Goal: Answer question/provide support: Share knowledge or assist other users

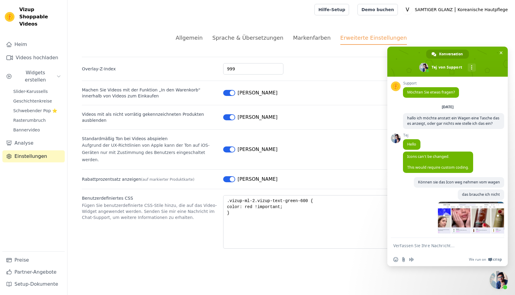
scroll to position [498, 0]
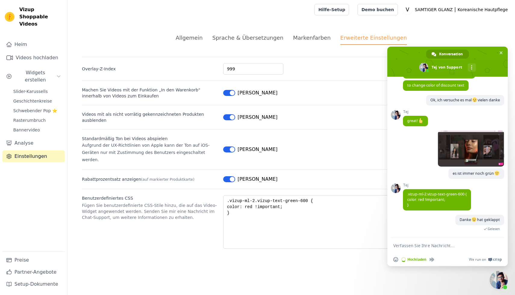
click at [412, 244] on textarea "Verfassen Sie Ihre Nachricht…" at bounding box center [440, 245] width 95 height 5
type textarea "au"
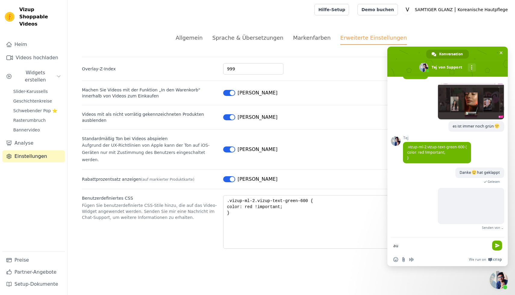
scroll to position [530, 0]
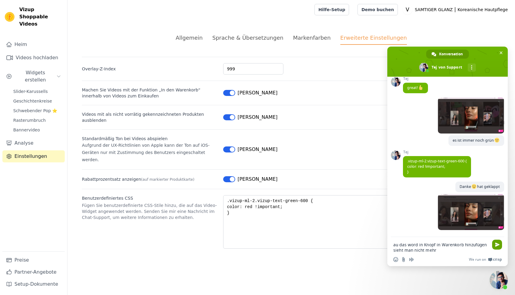
type textarea "au das word in Knopf in Warenkorb hinzufügen sieht man nicht mehr"
click at [499, 243] on span "Senden Sie" at bounding box center [497, 245] width 5 height 5
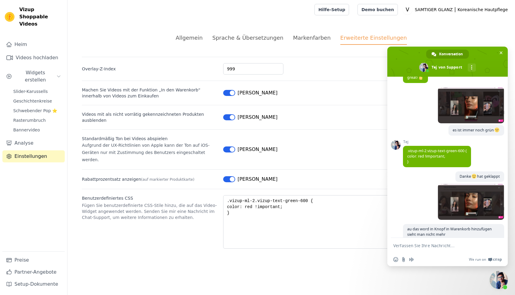
scroll to position [548, 0]
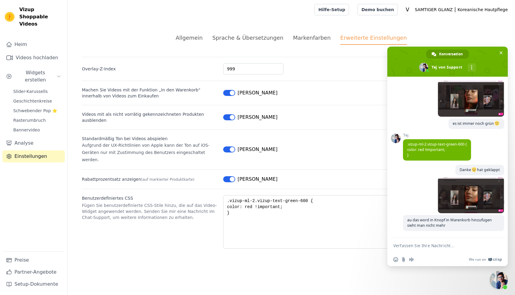
click at [416, 246] on textarea "Verfassen Sie Ihre Nachricht…" at bounding box center [440, 245] width 95 height 5
type textarea "es ist alles schwarz"
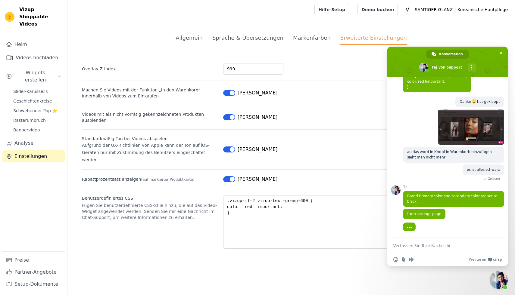
scroll to position [617, 0]
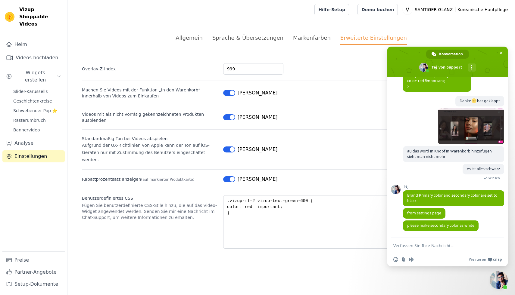
click at [310, 36] on font "Markenfarben" at bounding box center [312, 38] width 38 height 6
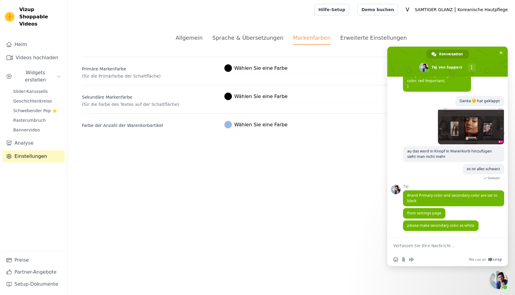
click at [230, 96] on div at bounding box center [228, 97] width 8 height 8
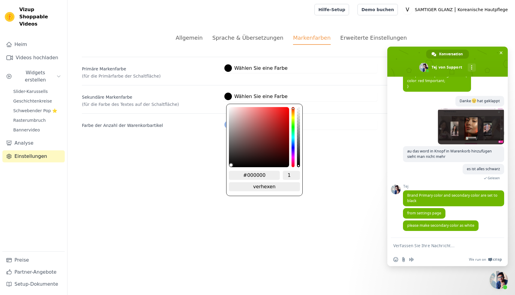
drag, startPoint x: 266, startPoint y: 175, endPoint x: 245, endPoint y: 176, distance: 20.2
click at [245, 176] on input "#000000" at bounding box center [254, 175] width 51 height 9
type input "#fffff"
type input "#ffffff"
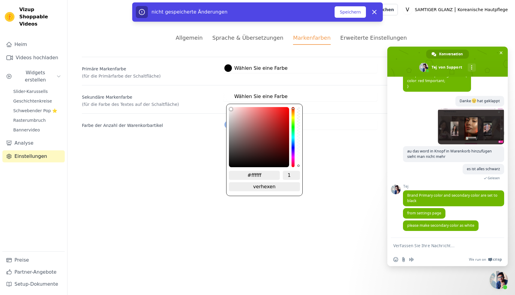
click at [339, 123] on div "#97b7eb Wählen Sie eine Farbe #97b7eb 1 verhexen zu RGB ändern" at bounding box center [300, 125] width 154 height 10
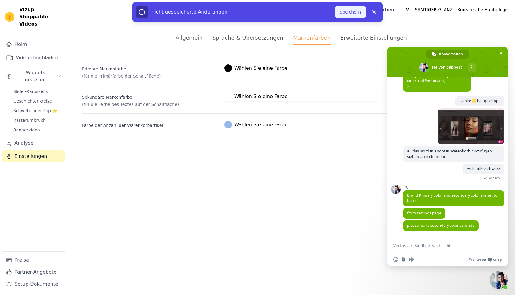
click at [347, 13] on font "Speichern" at bounding box center [350, 12] width 21 height 5
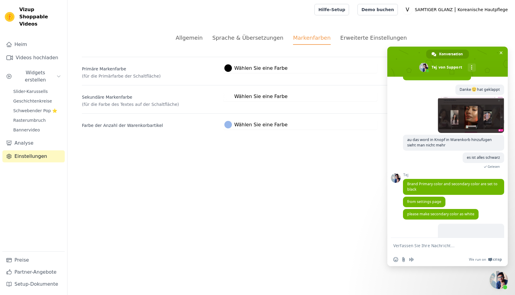
scroll to position [658, 0]
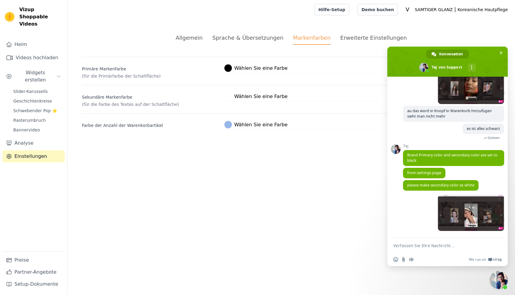
click at [410, 245] on textarea "Verfassen Sie Ihre Nachricht…" at bounding box center [440, 245] width 95 height 5
type textarea "gut hehe, wie verstecke ich das icon von wagen"
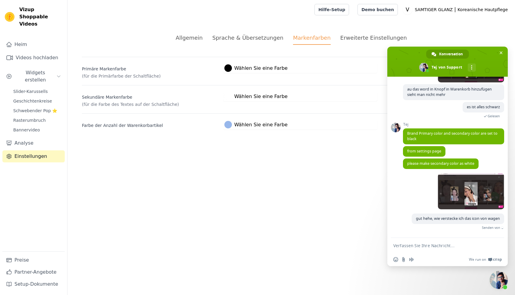
scroll to position [671, 0]
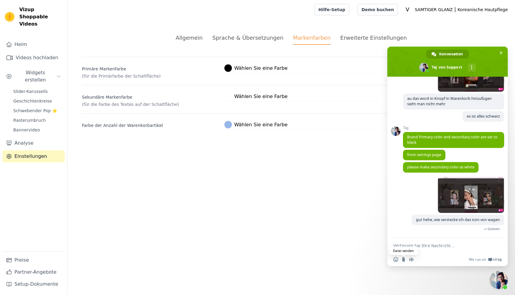
click at [403, 259] on input "Datei senden" at bounding box center [403, 259] width 5 height 5
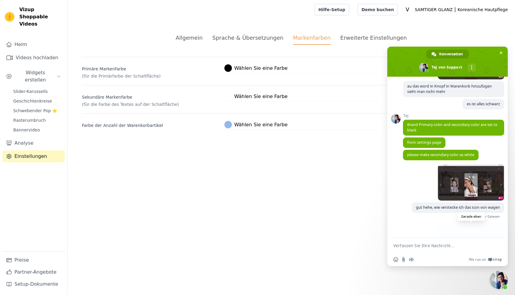
scroll to position [703, 0]
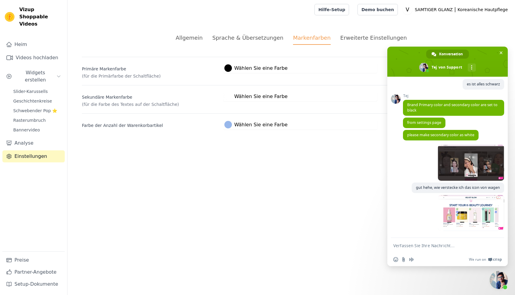
click at [420, 247] on textarea "Verfassen Sie Ihre Nachricht…" at bounding box center [440, 245] width 95 height 5
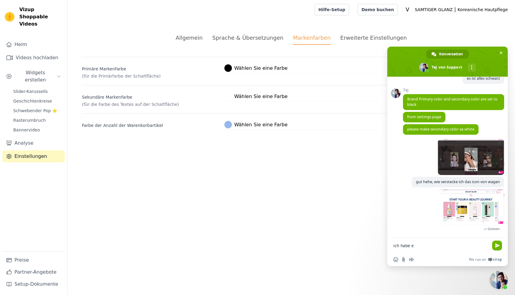
scroll to position [718, 0]
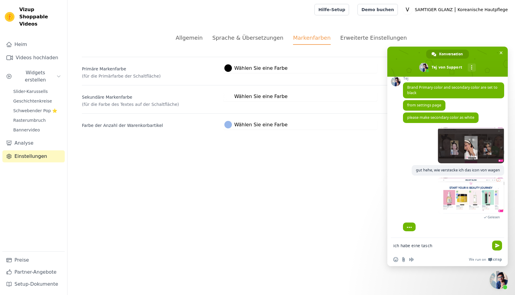
type textarea "ich habe eine tasche"
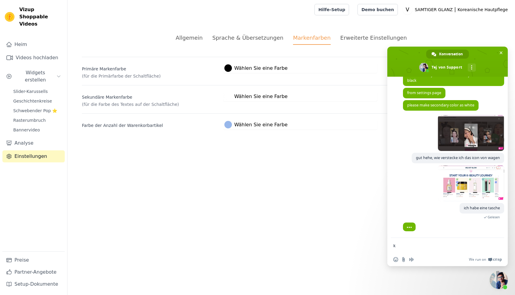
scroll to position [742, 0]
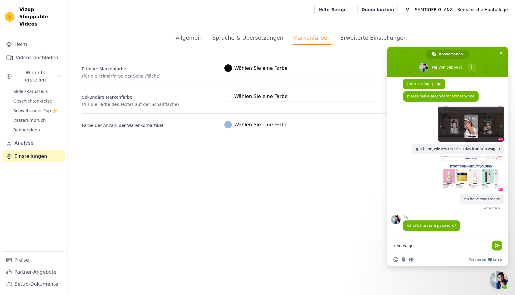
type textarea "kein wagen"
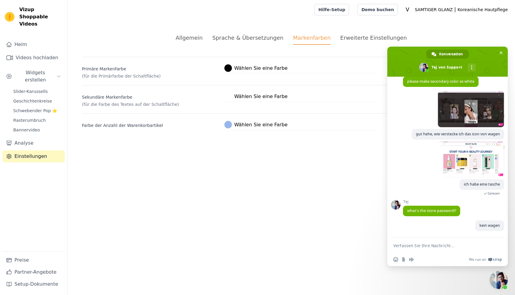
scroll to position [757, 0]
click at [405, 246] on textarea "Verfassen Sie Ihre Nachricht…" at bounding box center [440, 245] width 95 height 5
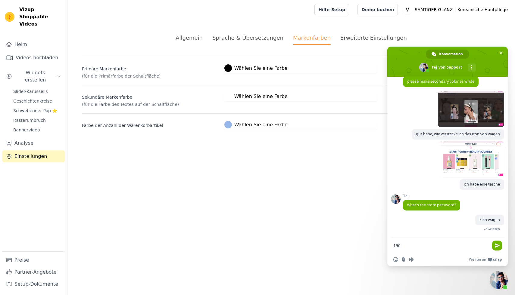
type textarea "1909"
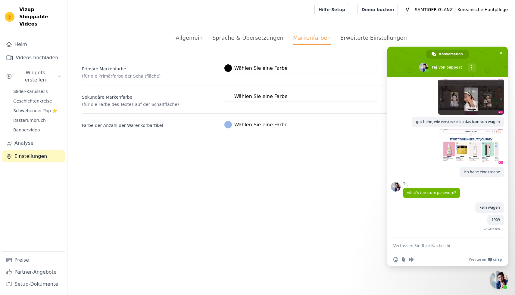
scroll to position [770, 0]
click at [457, 154] on span at bounding box center [471, 147] width 66 height 36
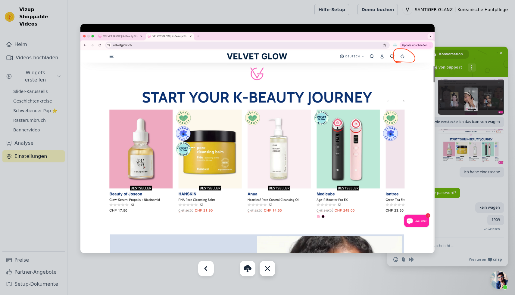
click at [269, 267] on div "Schließen Sie" at bounding box center [268, 269] width 16 height 16
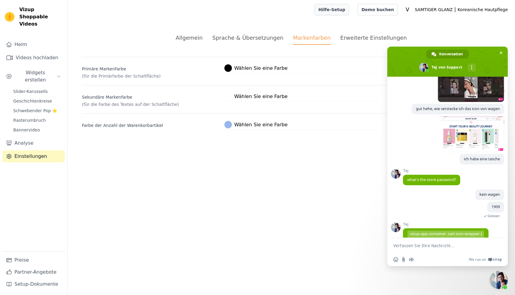
scroll to position [802, 0]
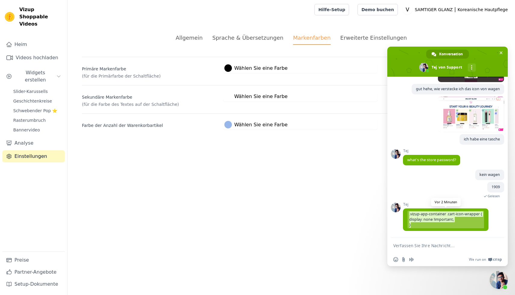
drag, startPoint x: 413, startPoint y: 226, endPoint x: 407, endPoint y: 214, distance: 13.7
click at [407, 214] on span ".vizup-app-container .cart-icon-wrapper { display: none !important; }" at bounding box center [445, 219] width 77 height 17
copy span ".vizup-app-container .cart-icon-wrapper { display: none !important; }"
click at [358, 38] on font "Erweiterte Einstellungen" at bounding box center [373, 38] width 67 height 6
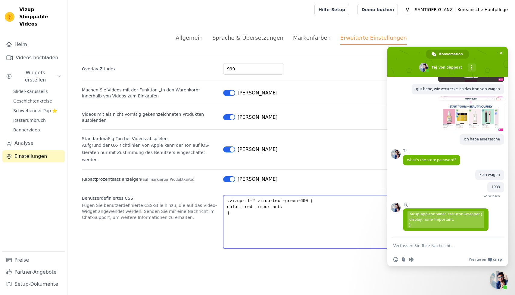
click at [235, 209] on textarea ".vizup-ml-2.vizup-text-green-600 { color: red !important; }" at bounding box center [361, 222] width 277 height 54
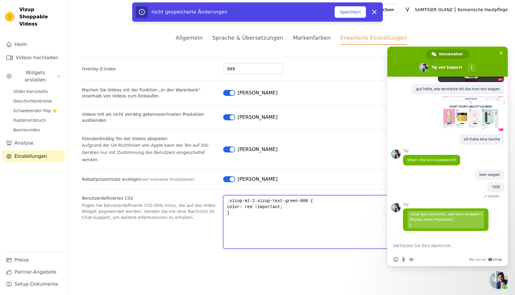
paste textarea ".vizup-app-container .cart-icon-wrapper { display: none !important; }"
type textarea ".vizup-ml-2.vizup-text-green-600 { color: red !important; }.vizup-app-container…"
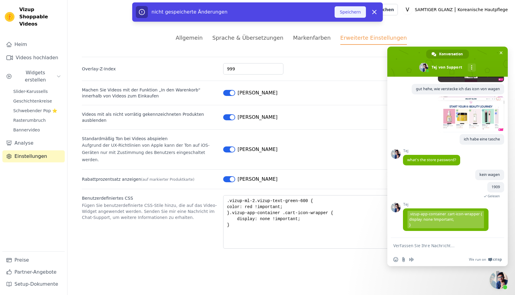
click at [348, 14] on font "Speichern" at bounding box center [350, 12] width 21 height 5
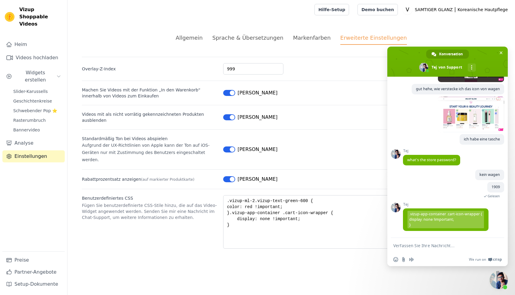
click at [406, 244] on textarea "Verfassen Sie Ihre Nachricht…" at bounding box center [440, 245] width 95 height 5
type textarea "Perkekt danke schön"
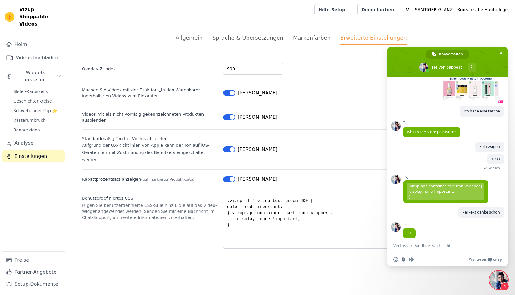
scroll to position [838, 0]
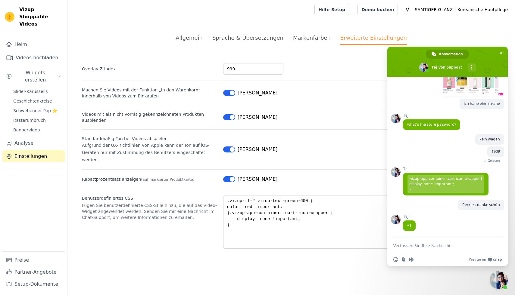
click at [402, 245] on textarea "Verfassen Sie Ihre Nachricht…" at bounding box center [440, 245] width 95 height 5
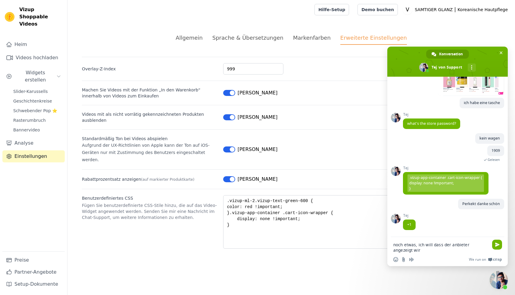
type textarea "noch etwas, ich will dass der anbieter angezeigt wird"
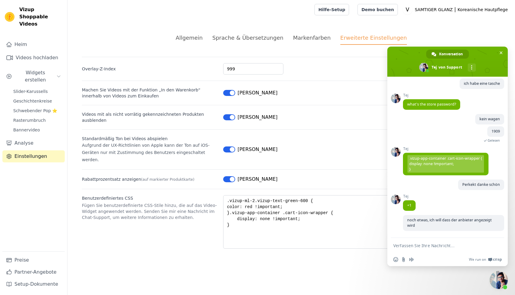
scroll to position [859, 0]
click at [402, 248] on textarea "Verfassen Sie Ihre Nachricht…" at bounding box center [440, 245] width 95 height 5
type textarea "der anbieter ist nicht drauf"
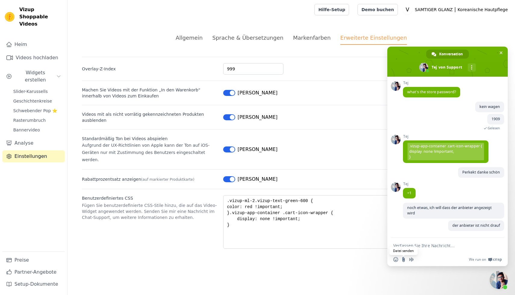
click at [403, 260] on input "Datei senden" at bounding box center [403, 259] width 5 height 5
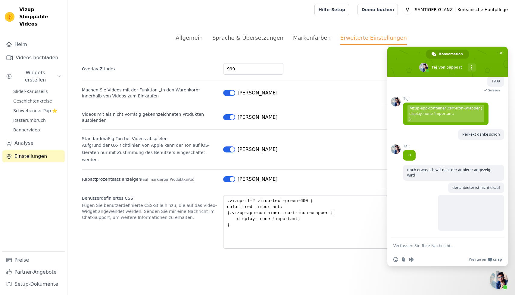
scroll to position [909, 0]
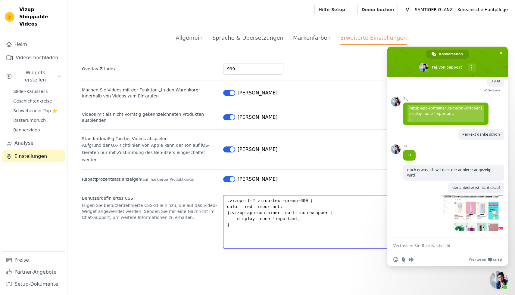
drag, startPoint x: 229, startPoint y: 218, endPoint x: 230, endPoint y: 206, distance: 12.1
click at [230, 206] on textarea ".vizup-ml-2.vizup-text-green-600 { color: red !important; }.vizup-app-container…" at bounding box center [361, 222] width 277 height 54
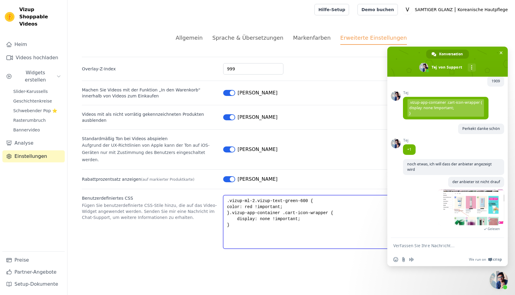
drag, startPoint x: 310, startPoint y: 193, endPoint x: 222, endPoint y: 193, distance: 87.3
click at [222, 193] on div "Benutzerdefiniertes CSS Fügen Sie benutzerdefinierte CSS-Stile hinzu, die auf d…" at bounding box center [291, 219] width 419 height 60
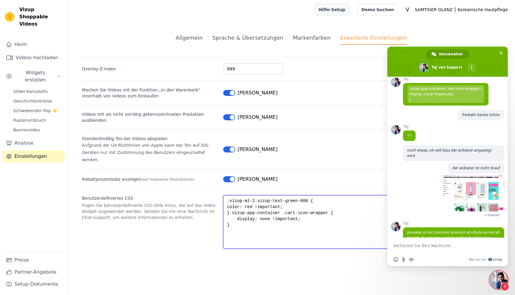
scroll to position [936, 0]
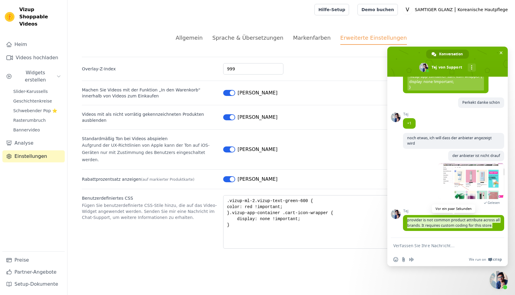
drag, startPoint x: 497, startPoint y: 227, endPoint x: 403, endPoint y: 220, distance: 94.2
click at [403, 220] on span "provider is not common product attribute across all brands. It requires custom …" at bounding box center [453, 223] width 101 height 16
click at [399, 243] on textarea "Verfassen Sie Ihre Nachricht…" at bounding box center [440, 245] width 95 height 5
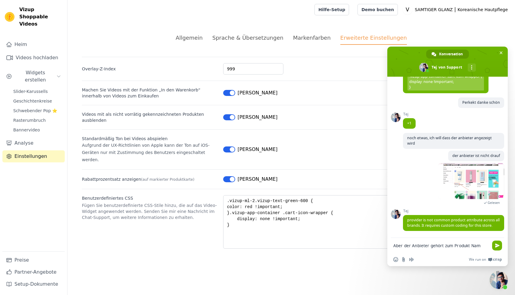
type textarea "Aber der Anbieter gehört zum Produkt Name"
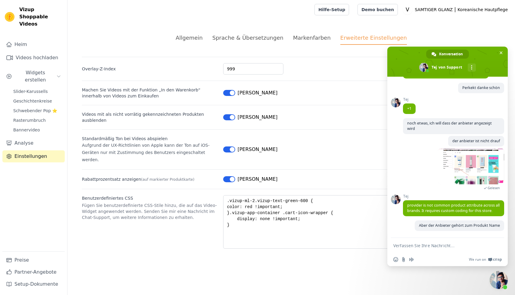
scroll to position [951, 0]
type textarea "das verstehe ich nicht"
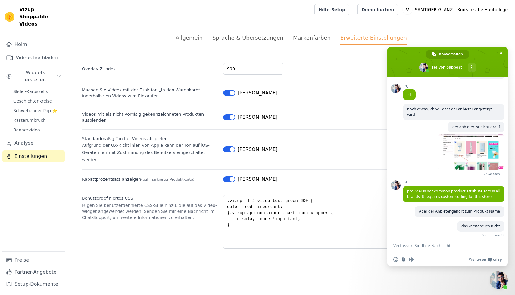
scroll to position [963, 0]
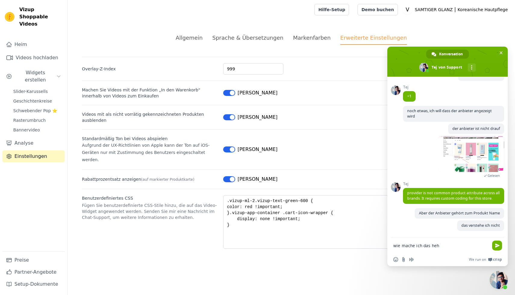
type textarea "wie mache ich das hehe"
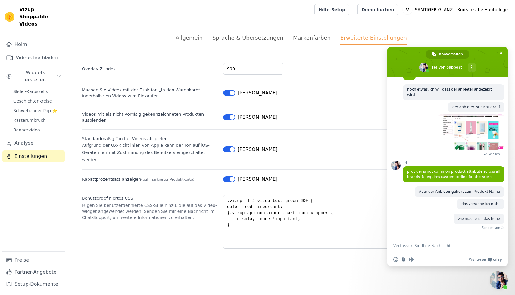
scroll to position [976, 0]
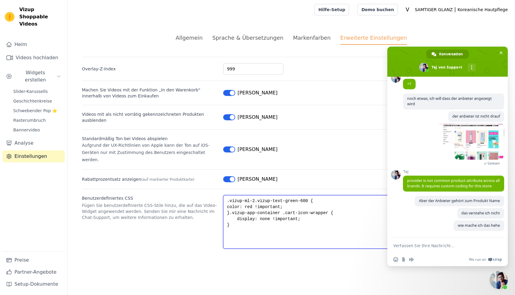
click at [235, 219] on textarea ".vizup-ml-2.vizup-text-green-600 { color: red !important; }.vizup-app-container…" at bounding box center [361, 222] width 277 height 54
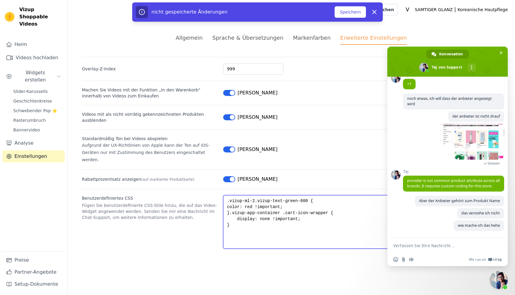
click at [235, 217] on textarea ".vizup-ml-2.vizup-text-green-600 { color: red !important; }.vizup-app-container…" at bounding box center [361, 222] width 277 height 54
paste textarea "/* Nur für Vizup Video-Produktkarten */ /* Hintergrund hinter den Produktbilder…"
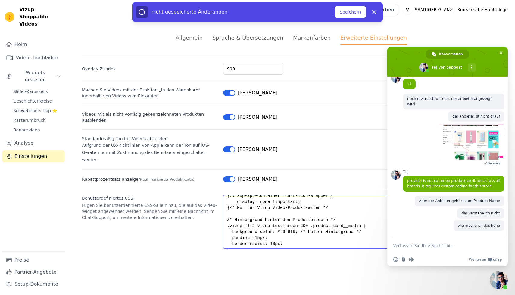
scroll to position [0, 0]
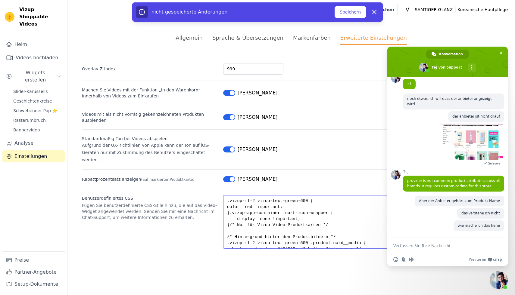
click at [230, 218] on textarea ".vizup-ml-2.vizup-text-green-600 { color: red !important; }.vizup-app-container…" at bounding box center [361, 222] width 277 height 54
type textarea ".vizup-ml-2.vizup-text-green-600 { color: red !important; }.vizup-app-container…"
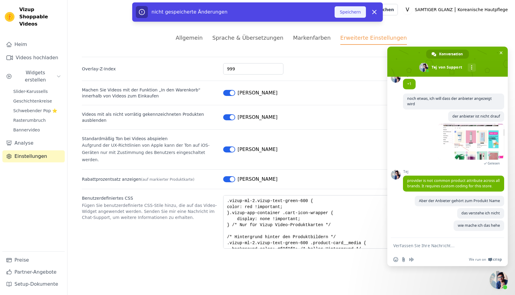
click at [347, 13] on font "Speichern" at bounding box center [350, 12] width 21 height 5
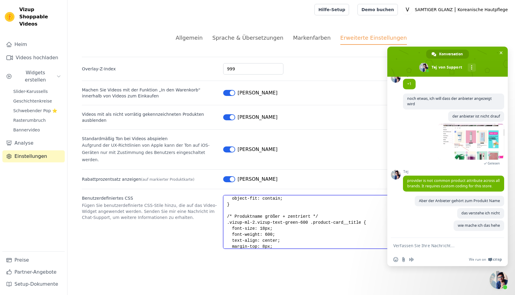
scroll to position [108, 0]
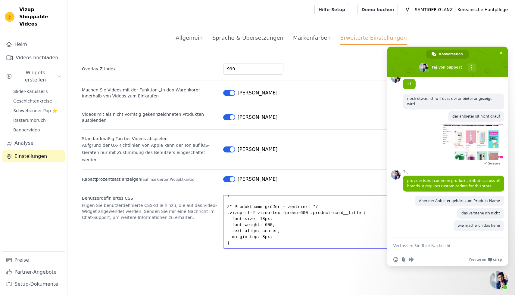
drag, startPoint x: 233, startPoint y: 218, endPoint x: 327, endPoint y: 255, distance: 101.0
click at [327, 255] on div "Allgemein Sprache & Übersetzungen Markenfarben Erweiterte Einstellungen nicht g…" at bounding box center [290, 141] width 447 height 244
paste textarea "Lorem ips dolor si Ametc adipi el sed doei te inc utla et doloremag */ .aliqu-e…"
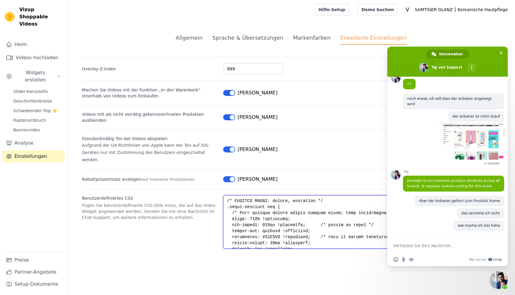
scroll to position [250, 0]
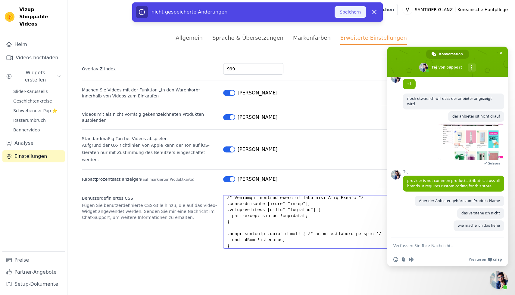
type textarea ".lorem-ip-5.dolor-sita-conse-031 { adipi: eli !seddoeius; }.tempo-inc-utlaboree…"
click at [351, 9] on font "Speichern" at bounding box center [350, 12] width 21 height 6
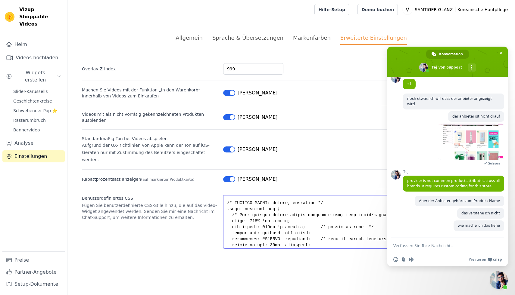
scroll to position [253, 0]
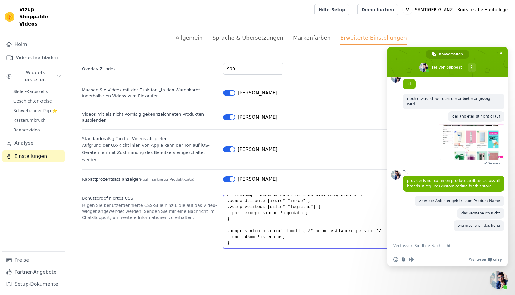
drag, startPoint x: 232, startPoint y: 213, endPoint x: 279, endPoint y: 252, distance: 61.1
click at [279, 252] on div "Allgemein Sprache & Übersetzungen Markenfarben Erweiterte Einstellungen nicht g…" at bounding box center [290, 141] width 447 height 244
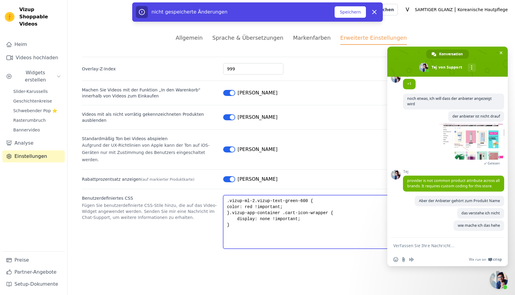
scroll to position [0, 0]
paste textarea "/* Lorem ips dolor si Ametc adipi el sed doei te inc utla et doloremag */ .aliq…"
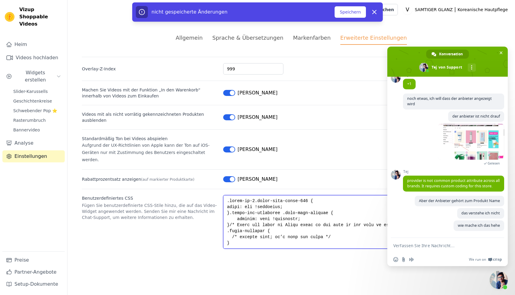
click at [230, 217] on textarea "Benutzerdefiniertes CSS" at bounding box center [361, 222] width 277 height 54
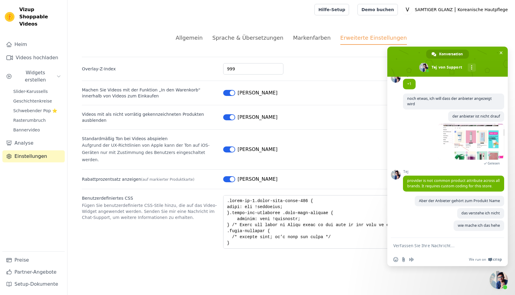
click at [293, 51] on div "Allgemein Sprache & Übersetzungen Markenfarben Erweiterte Einstellungen nicht g…" at bounding box center [290, 141] width 447 height 244
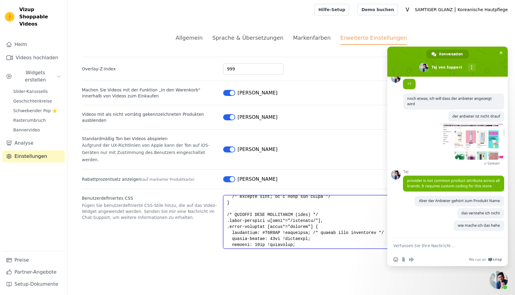
scroll to position [253, 0]
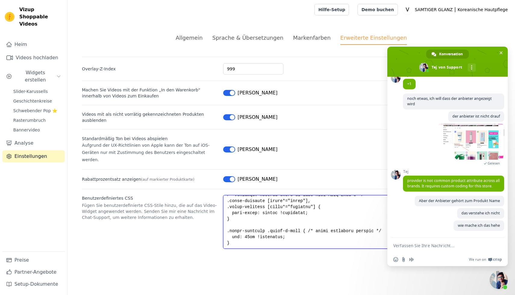
drag, startPoint x: 233, startPoint y: 217, endPoint x: 294, endPoint y: 262, distance: 75.2
click at [294, 262] on html "Originaltext Diese Übersetzung bewerten Mit deinem Feedback können wir Google Ü…" at bounding box center [257, 131] width 515 height 263
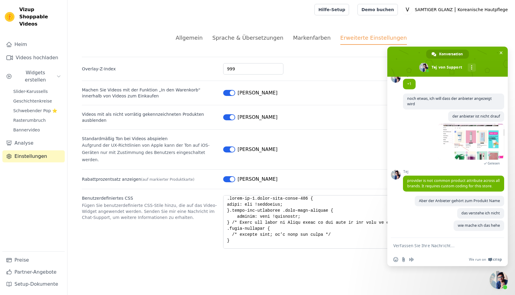
scroll to position [0, 0]
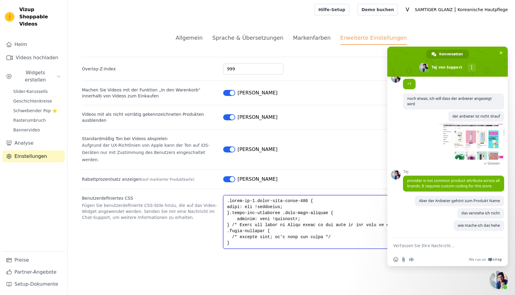
click at [250, 218] on textarea "Benutzerdefiniertes CSS" at bounding box center [361, 222] width 277 height 54
click at [233, 217] on textarea "Benutzerdefiniertes CSS" at bounding box center [361, 222] width 277 height 54
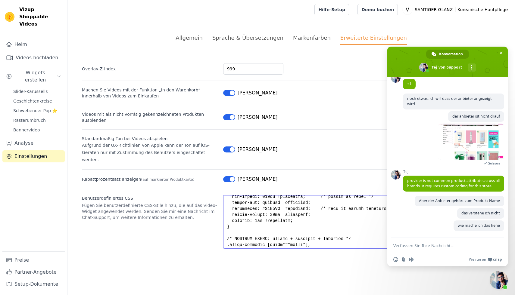
scroll to position [253, 0]
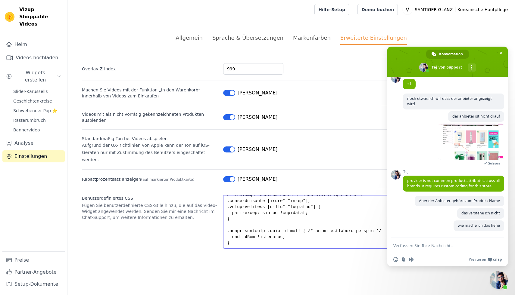
drag, startPoint x: 231, startPoint y: 218, endPoint x: 272, endPoint y: 255, distance: 55.6
click at [271, 255] on div "Allgemein Sprache & Übersetzungen Markenfarben Erweiterte Einstellungen nicht g…" at bounding box center [290, 141] width 447 height 244
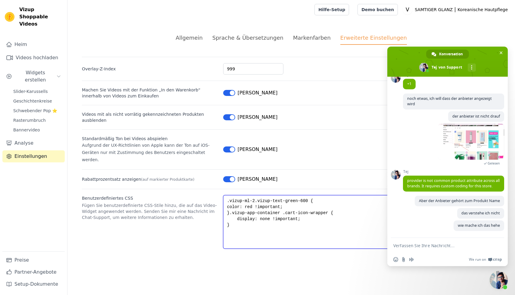
scroll to position [0, 0]
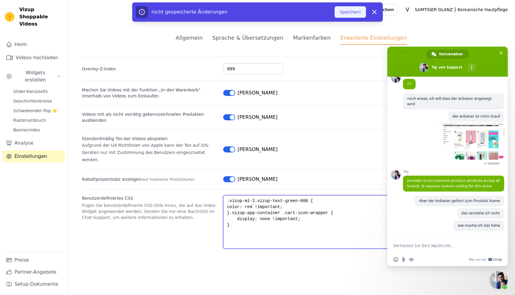
type textarea ".vizup-ml-2.vizup-text-green-600 { color: red !important; }.vizup-app-container…"
click at [346, 14] on font "Speichern" at bounding box center [350, 12] width 21 height 5
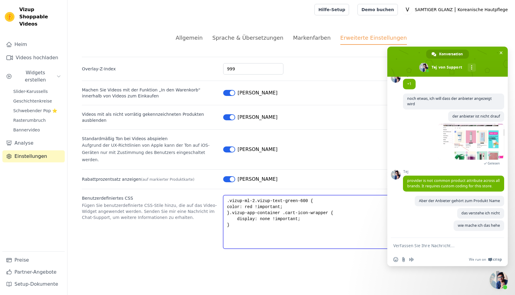
click at [238, 219] on textarea ".vizup-ml-2.vizup-text-green-600 { color: red !important; }.vizup-app-container…" at bounding box center [361, 222] width 277 height 54
paste textarea "/* 8) Loremipsumdo: sitame Conse-Adipiscinge sed doe tempor Incidid */ utl.etdo…"
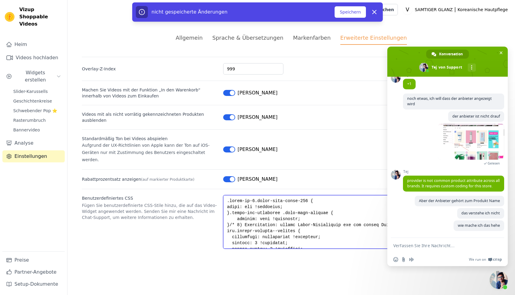
click at [231, 218] on textarea "Benutzerdefiniertes CSS" at bounding box center [361, 222] width 277 height 54
type textarea ".lorem-ip-0.dolor-sita-conse-950 { adipi: eli !seddoeius; }.tempo-inc-utlaboree…"
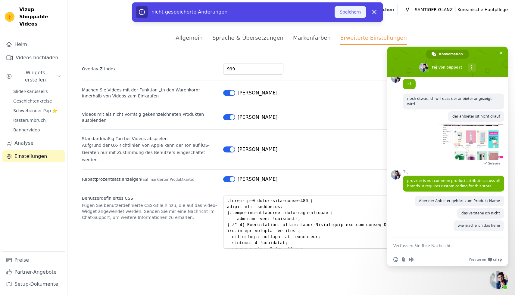
click at [349, 14] on font "Speichern" at bounding box center [350, 12] width 21 height 6
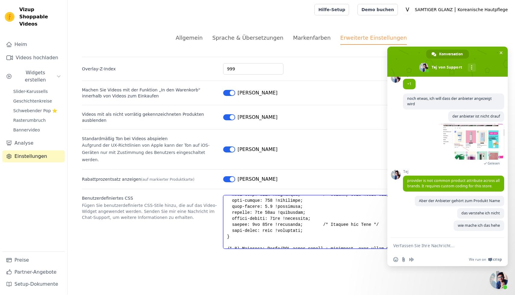
scroll to position [151, 0]
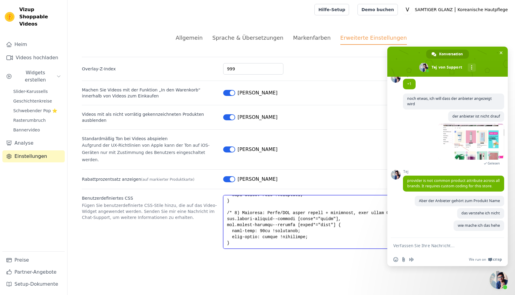
drag, startPoint x: 232, startPoint y: 218, endPoint x: 307, endPoint y: 242, distance: 78.7
click at [307, 242] on div "Allgemein Sprache & Übersetzungen Markenfarben Erweiterte Einstellungen nicht g…" at bounding box center [290, 141] width 447 height 244
paste textarea "=== LOREM Ipsumdo-Sitamet con adipisci Elits ==================== */ /* Doeiu t…"
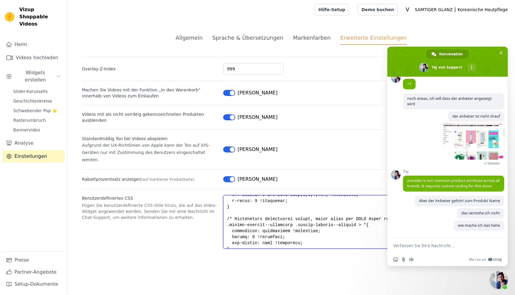
scroll to position [388, 0]
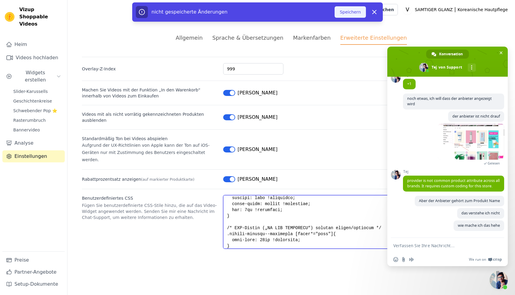
type textarea ".lorem-ip-2.dolor-sita-conse-322 { adipi: eli !seddoeius; }.tempo-inc-utlaboree…"
click at [348, 13] on font "Speichern" at bounding box center [350, 12] width 21 height 5
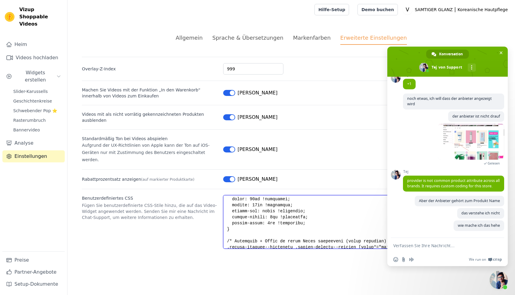
scroll to position [391, 0]
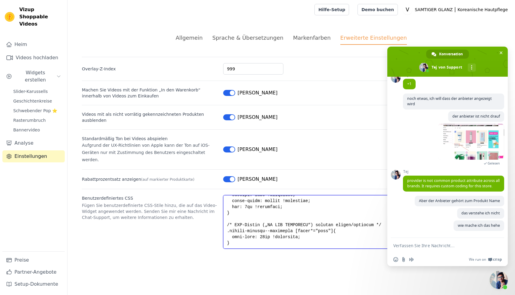
drag, startPoint x: 232, startPoint y: 218, endPoint x: 306, endPoint y: 249, distance: 79.3
click at [306, 249] on div "Allgemein Sprache & Übersetzungen Markenfarben Erweiterte Einstellungen nicht g…" at bounding box center [290, 141] width 447 height 244
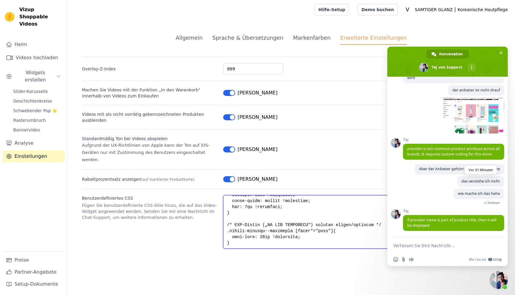
scroll to position [1002, 0]
paste textarea "Beispiel: Abschnitt-Hintergrund für die Vizup-Sektion */ #shopify-section-ss-ga…"
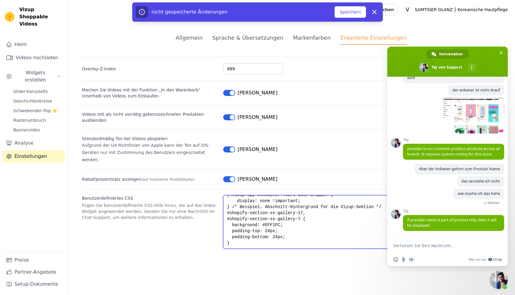
scroll to position [15, 0]
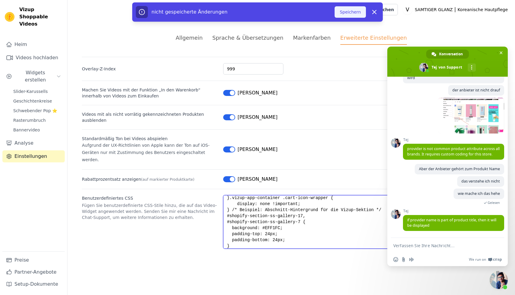
type textarea ".vizup-ml-2.vizup-text-green-600 { color: red !important; }.vizup-app-container…"
click at [347, 13] on font "Speichern" at bounding box center [350, 12] width 21 height 5
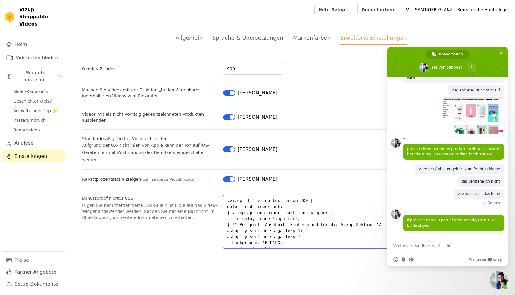
scroll to position [18, 0]
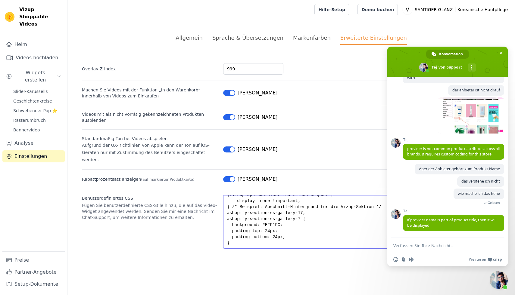
drag, startPoint x: 233, startPoint y: 218, endPoint x: 300, endPoint y: 253, distance: 75.4
click at [300, 253] on div "Allgemein Sprache & Übersetzungen Markenfarben Erweiterte Einstellungen nicht g…" at bounding box center [290, 141] width 447 height 244
paste textarea "Lorem/Ipsumdo sit ame Conse */ .adipis-elitsed--doeiusmod .tempor-incidid--utla…"
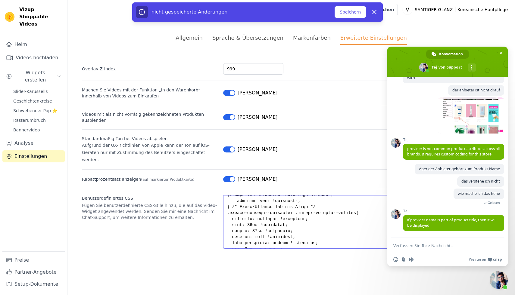
scroll to position [226, 0]
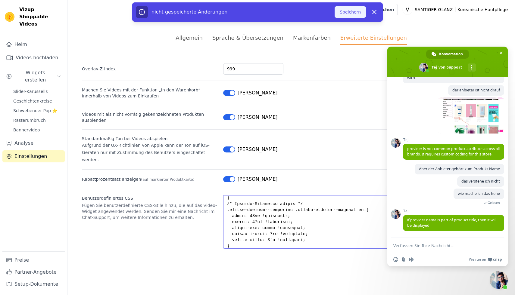
type textarea ".lorem-ip-2.dolor-sita-conse-394 { adipi: eli !seddoeius; }.tempo-inc-utlaboree…"
click at [354, 15] on font "Speichern" at bounding box center [350, 12] width 21 height 6
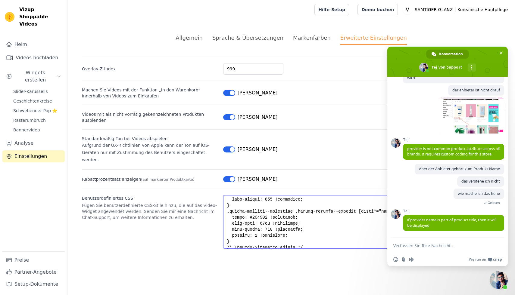
scroll to position [229, 0]
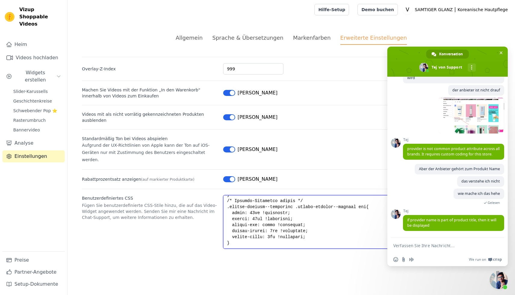
drag, startPoint x: 233, startPoint y: 217, endPoint x: 283, endPoint y: 251, distance: 60.2
click at [283, 251] on div "Allgemein Sprache & Übersetzungen Markenfarben Erweiterte Einstellungen nicht g…" at bounding box center [290, 141] width 447 height 244
paste textarea "Overlay/Card-Hintergrund */ [class*="tagged-product"][class*="overlay"], [class…"
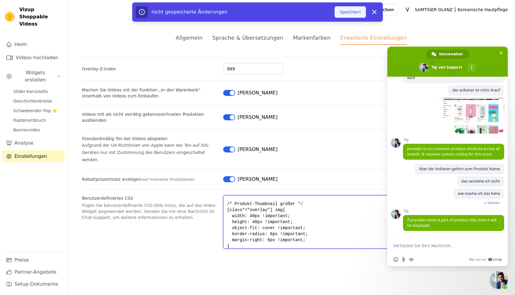
type textarea ".vizup-ml-2.vizup-text-green-600 { color: red !important; }.vizup-app-container…"
click at [348, 12] on font "Speichern" at bounding box center [350, 12] width 21 height 5
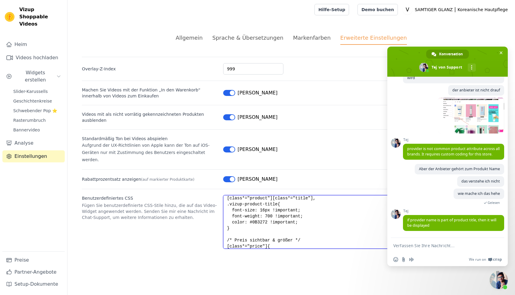
scroll to position [181, 0]
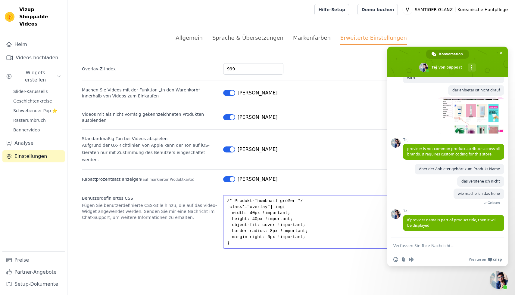
drag, startPoint x: 232, startPoint y: 218, endPoint x: 310, endPoint y: 246, distance: 82.4
click at [319, 254] on div "Allgemein Sprache & Übersetzungen Markenfarben Erweiterte Einstellungen nicht g…" at bounding box center [290, 141] width 447 height 244
drag, startPoint x: 232, startPoint y: 219, endPoint x: 331, endPoint y: 261, distance: 107.4
click at [331, 261] on html "Originaltext Diese Übersetzung bewerten Mit deinem Feedback können wir Google Ü…" at bounding box center [257, 131] width 515 height 263
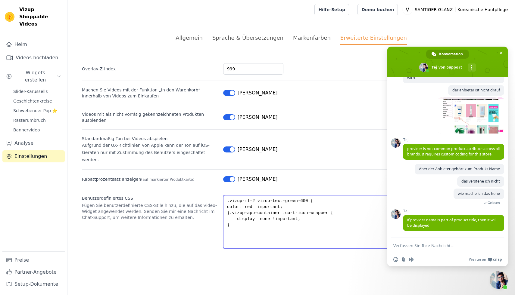
scroll to position [0, 0]
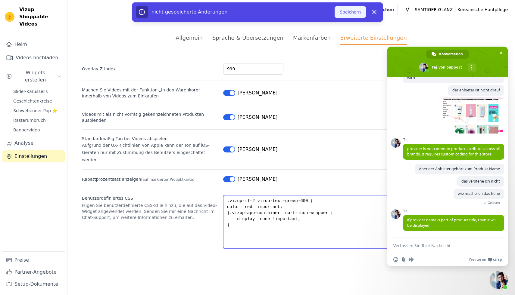
type textarea ".vizup-ml-2.vizup-text-green-600 { color: red !important; }.vizup-app-container…"
click at [347, 12] on font "Speichern" at bounding box center [350, 12] width 21 height 5
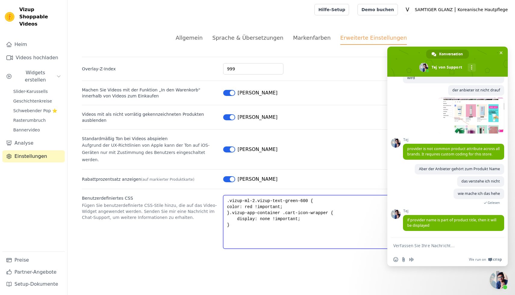
click at [241, 219] on textarea ".vizup-ml-2.vizup-text-green-600 { color: red !important; }.vizup-app-container…" at bounding box center [361, 222] width 277 height 54
click at [235, 217] on textarea ".vizup-ml-2.vizup-text-green-600 { color: red !important; }.vizup-app-container…" at bounding box center [361, 222] width 277 height 54
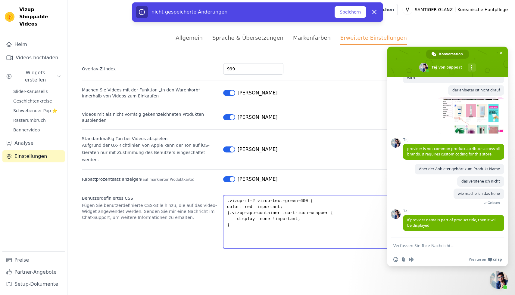
paste textarea "/* Produktkarte Container */ [class*="tagged-product"][class*="overlay"], [clas…"
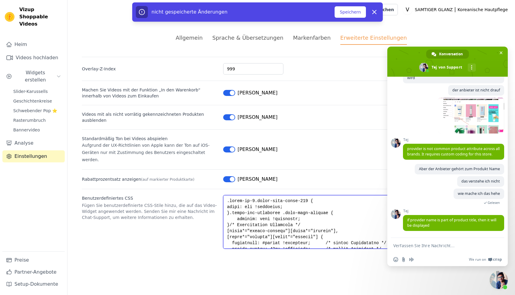
click at [229, 219] on textarea "Benutzerdefiniertes CSS" at bounding box center [361, 222] width 277 height 54
type textarea ".vizup-ml-2.vizup-text-green-600 { color: red !important; }.vizup-app-container…"
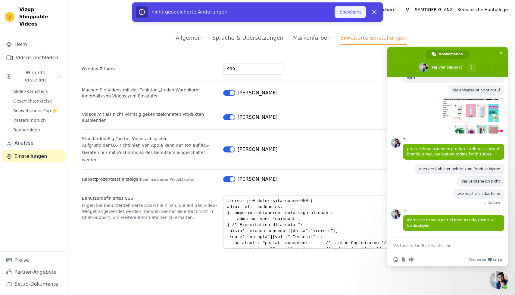
click at [346, 12] on font "Speichern" at bounding box center [350, 12] width 21 height 5
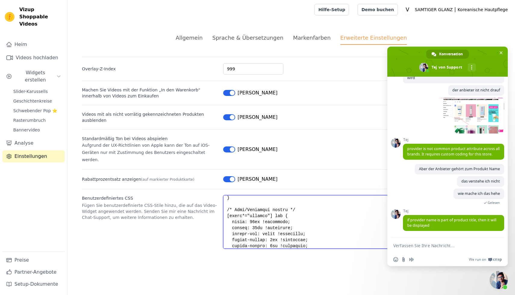
scroll to position [283, 0]
drag, startPoint x: 232, startPoint y: 219, endPoint x: 285, endPoint y: 259, distance: 66.2
click at [285, 259] on html "Originaltext Diese Übersetzung bewerten Mit deinem Feedback können wir Google Ü…" at bounding box center [257, 131] width 515 height 263
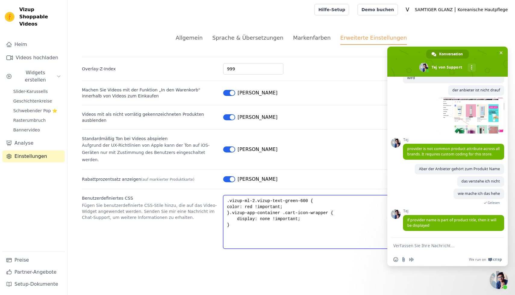
scroll to position [0, 0]
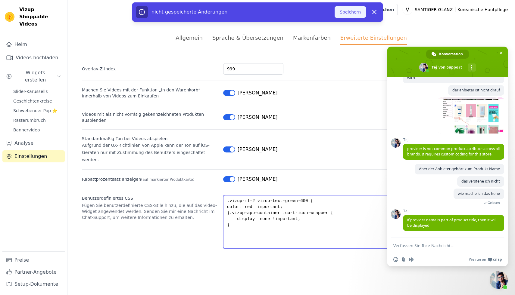
type textarea ".vizup-ml-2.vizup-text-green-600 { color: red !important; }.vizup-app-container…"
click at [351, 16] on button "Speichern" at bounding box center [350, 11] width 31 height 11
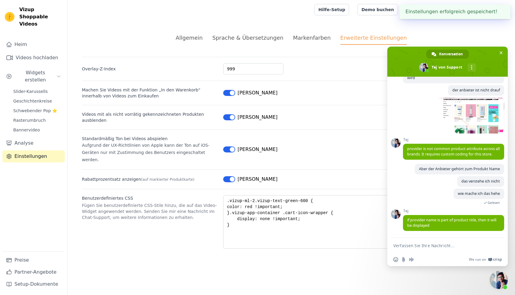
click at [420, 247] on textarea "Verfassen Sie Ihre Nachricht…" at bounding box center [440, 245] width 95 height 5
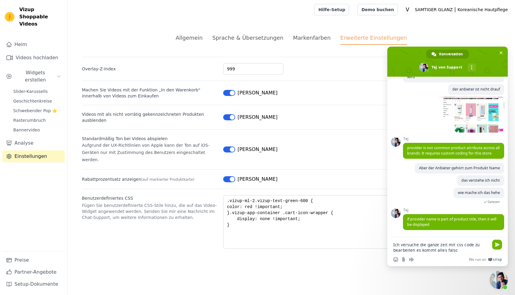
type textarea "Ich versuche die ganze zeit mit css code zu bearbeiten es kommt alles falsch"
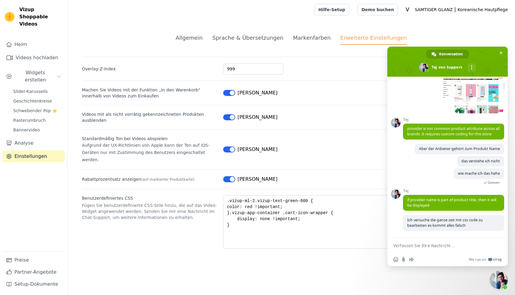
scroll to position [1022, 0]
type textarea "können sie mich helfen"
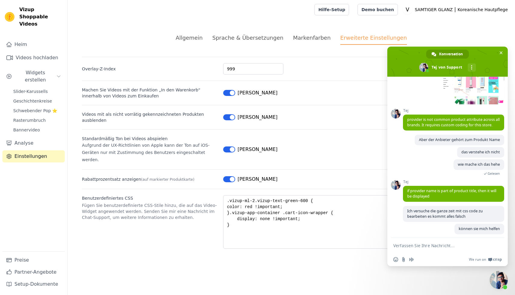
scroll to position [1035, 0]
